Goal: Information Seeking & Learning: Check status

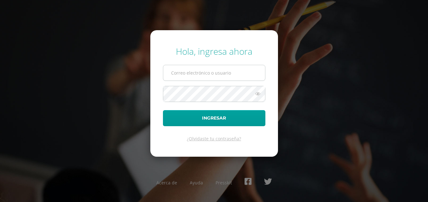
type input "[EMAIL_ADDRESS][DOMAIN_NAME]"
drag, startPoint x: 0, startPoint y: 0, endPoint x: 189, endPoint y: 80, distance: 204.9
click at [189, 80] on input "licelyg2006@hotmail.com" at bounding box center [214, 72] width 102 height 15
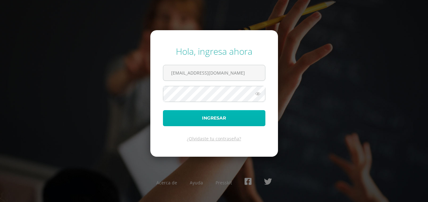
click at [188, 114] on button "Ingresar" at bounding box center [214, 118] width 102 height 16
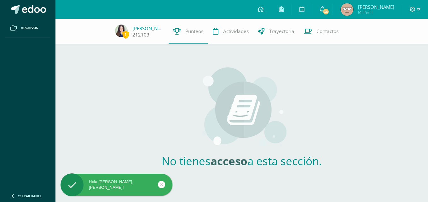
click at [124, 27] on img at bounding box center [121, 31] width 13 height 13
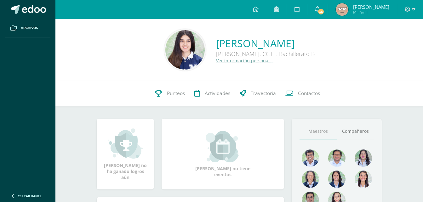
click at [180, 52] on img at bounding box center [185, 49] width 39 height 39
click at [360, 128] on link "Compañeros" at bounding box center [355, 132] width 37 height 16
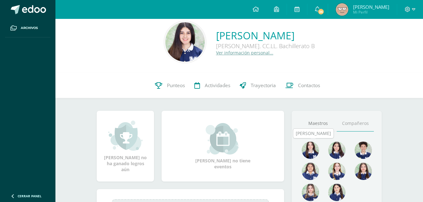
scroll to position [8, 0]
click at [172, 49] on img at bounding box center [185, 41] width 39 height 39
